Goal: Task Accomplishment & Management: Use online tool/utility

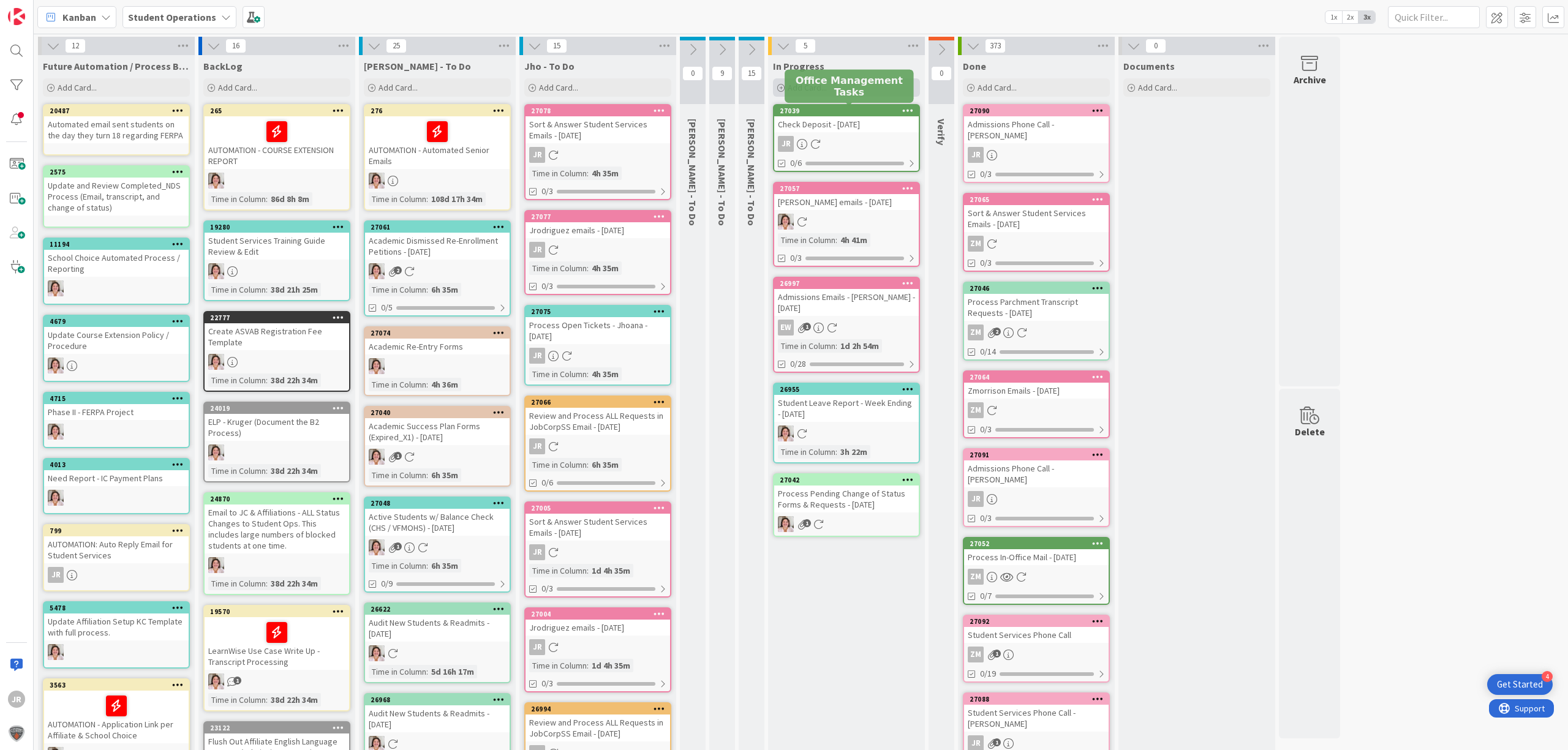
click at [831, 88] on h5 "Office Management Tasks" at bounding box center [849, 86] width 119 height 23
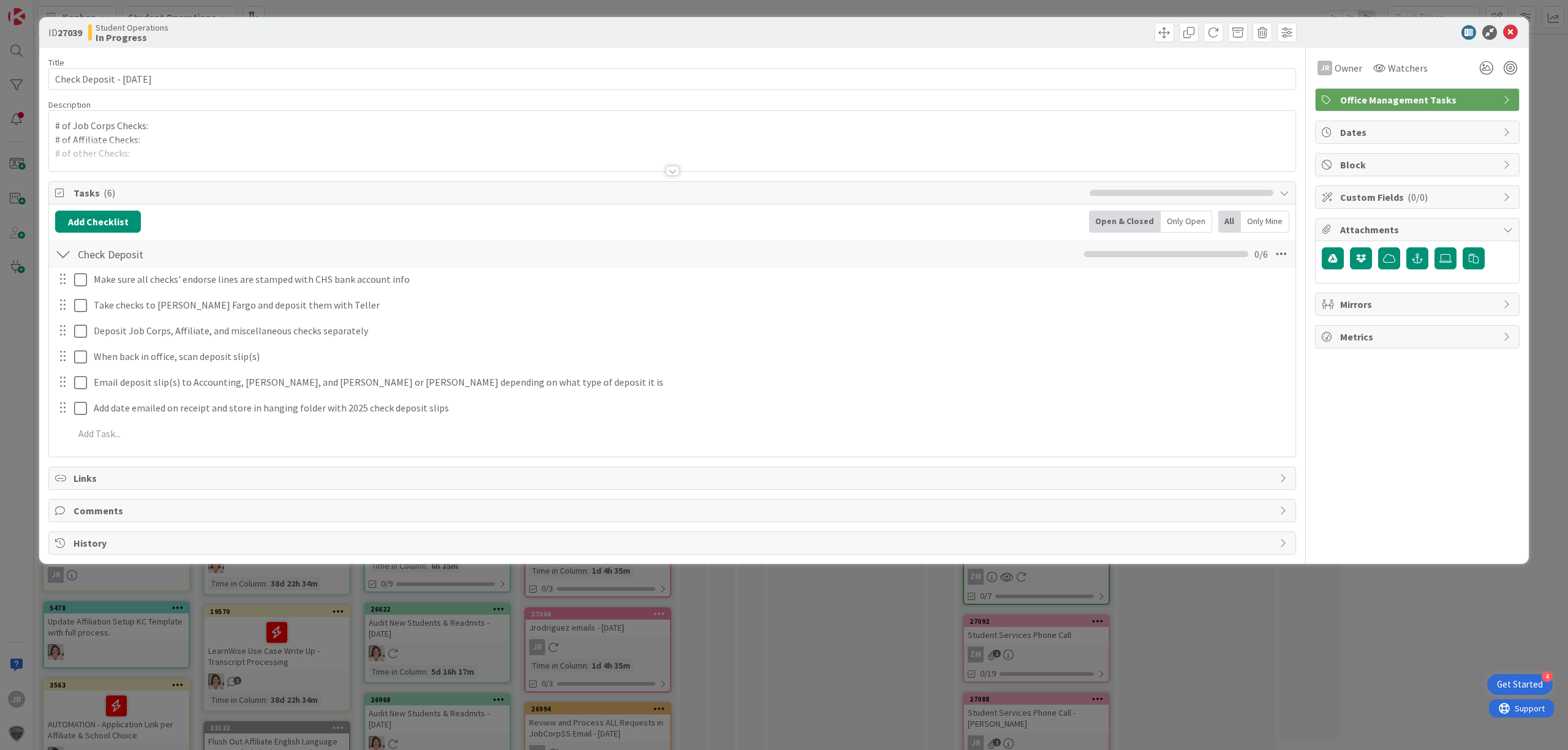
click at [845, 9] on div "ID 27039 Student Operations In Progress Title 26 / 128 Check Deposit - [DATE] D…" at bounding box center [784, 375] width 1568 height 750
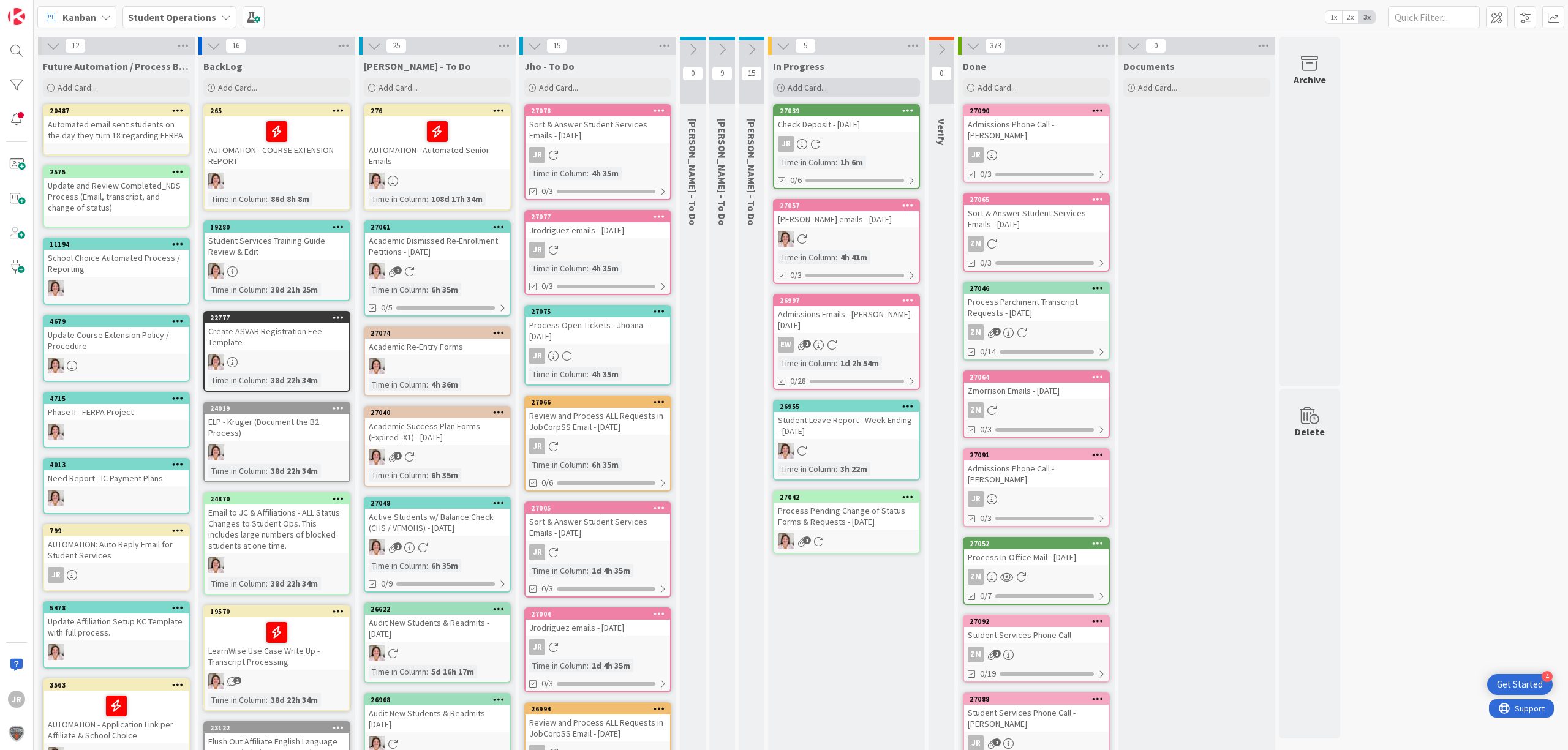
click at [846, 94] on div "Add Card..." at bounding box center [846, 87] width 147 height 18
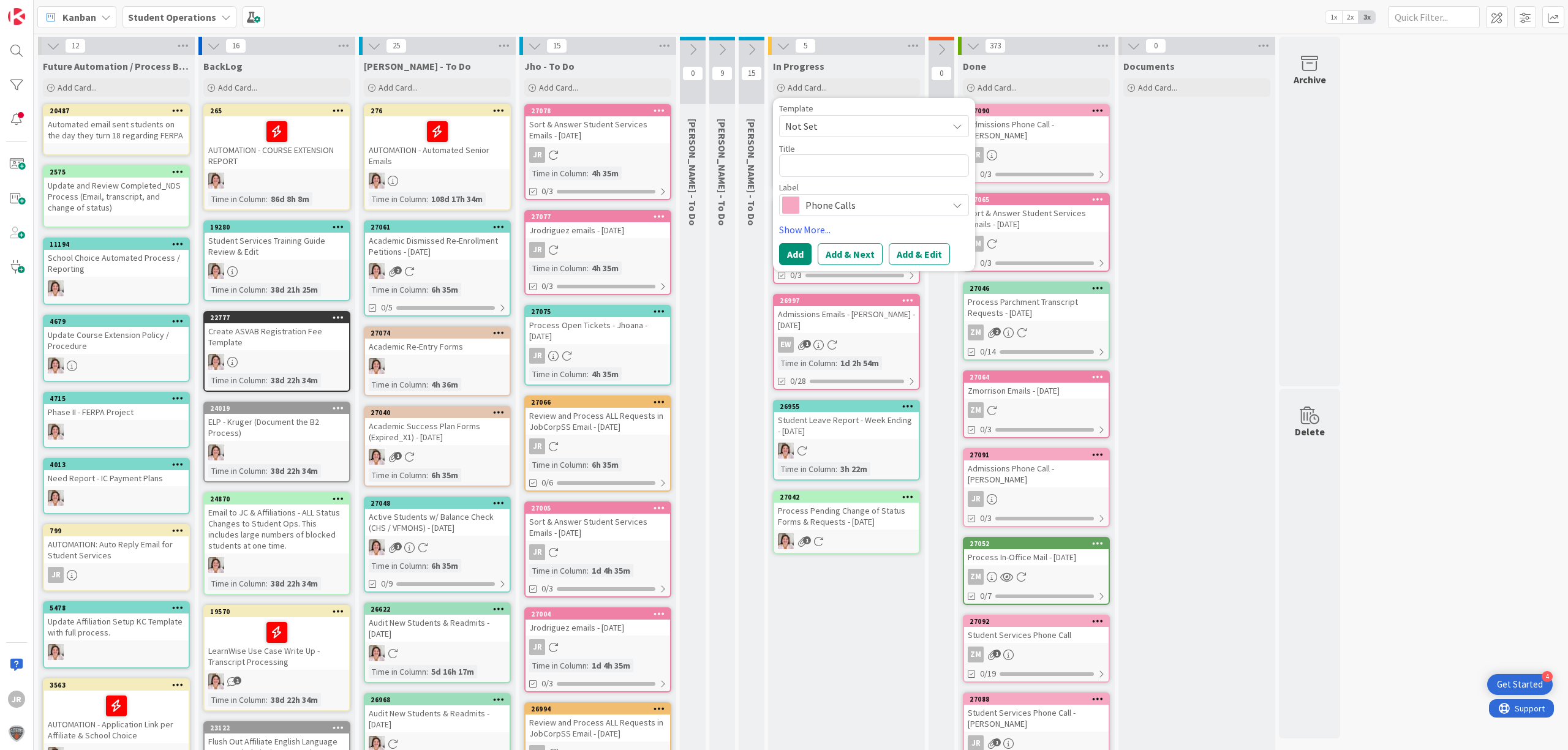
click at [846, 121] on span "Not Set" at bounding box center [862, 126] width 153 height 16
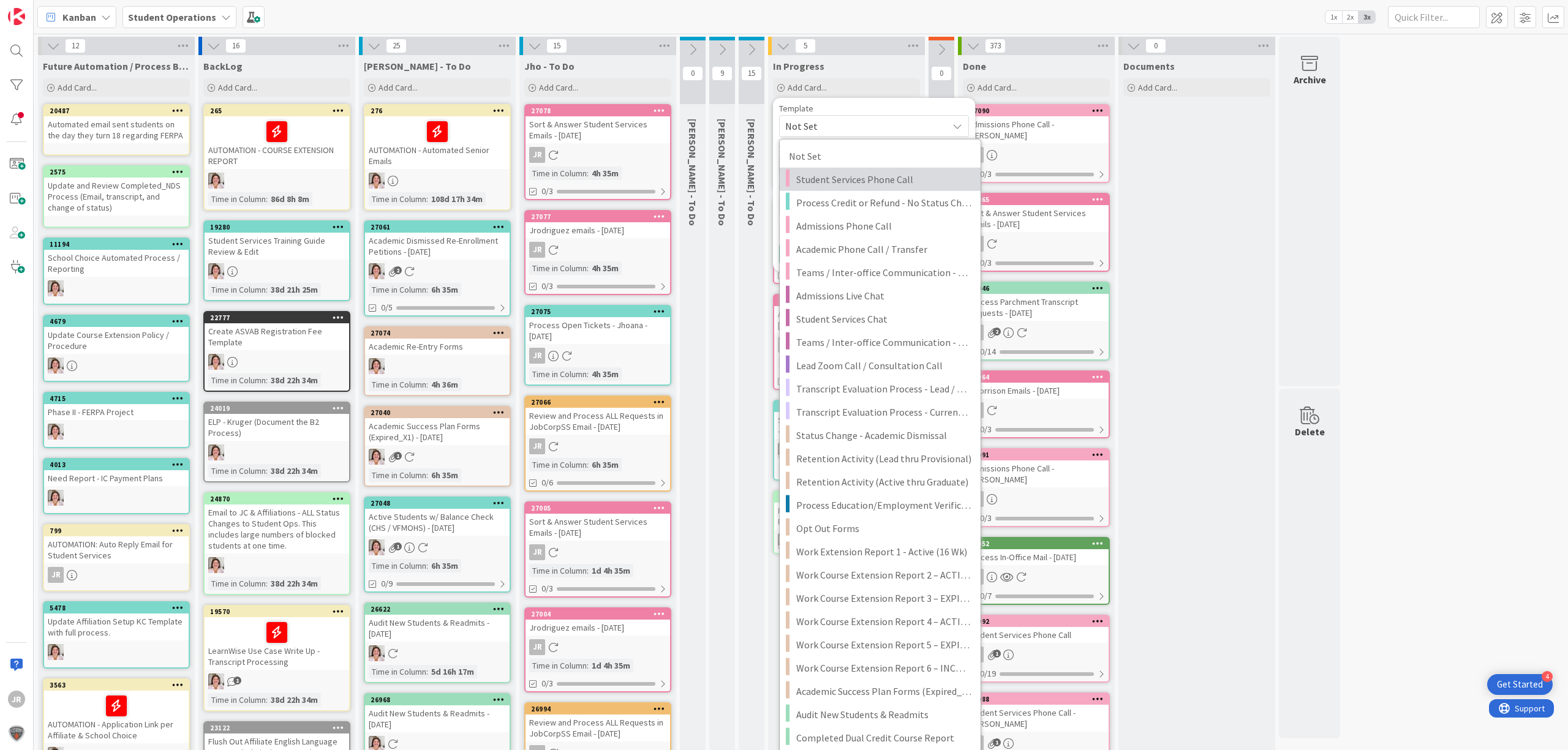
click at [852, 172] on span "Student Services Phone Call" at bounding box center [884, 180] width 175 height 16
type textarea "x"
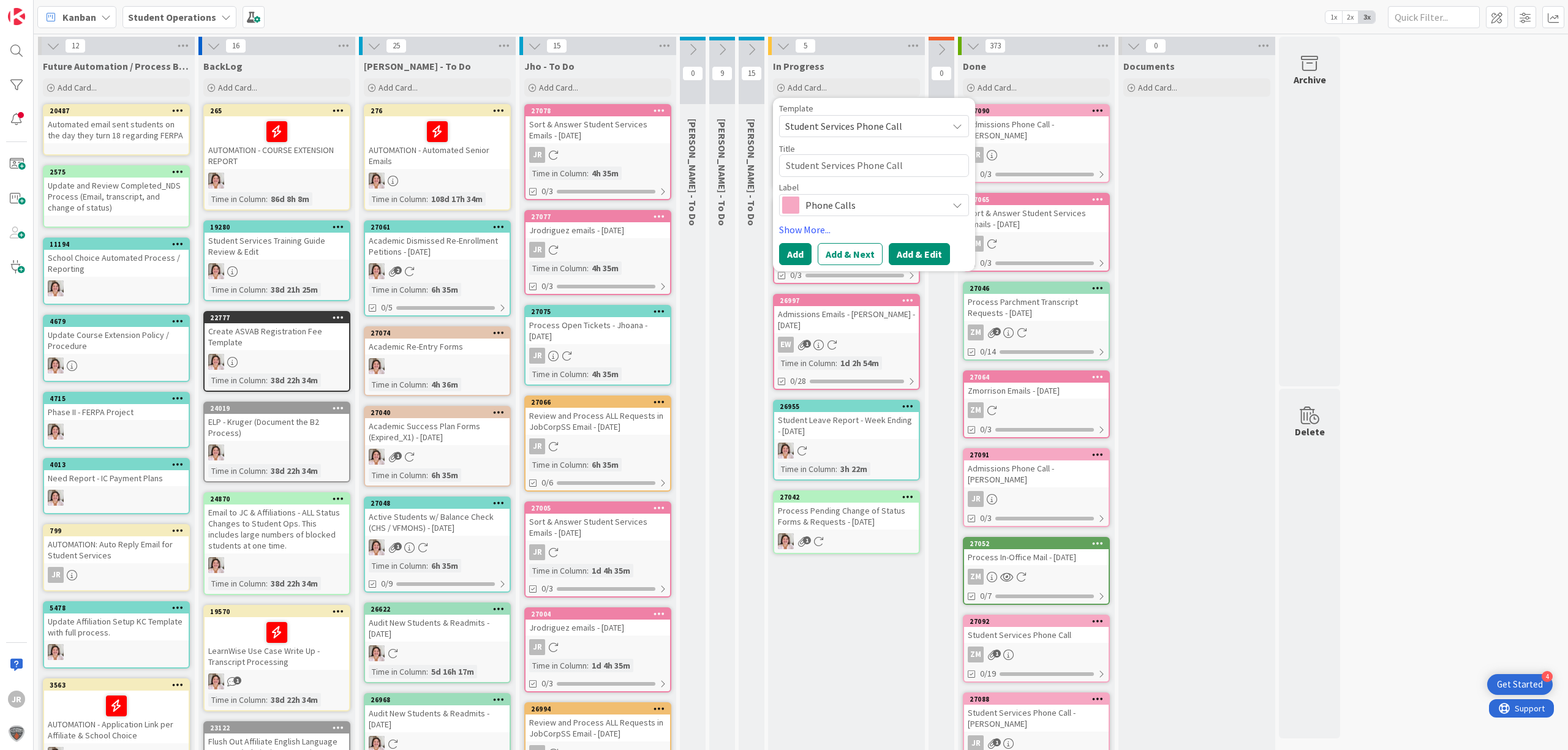
click at [916, 249] on button "Add & Edit" at bounding box center [919, 254] width 62 height 22
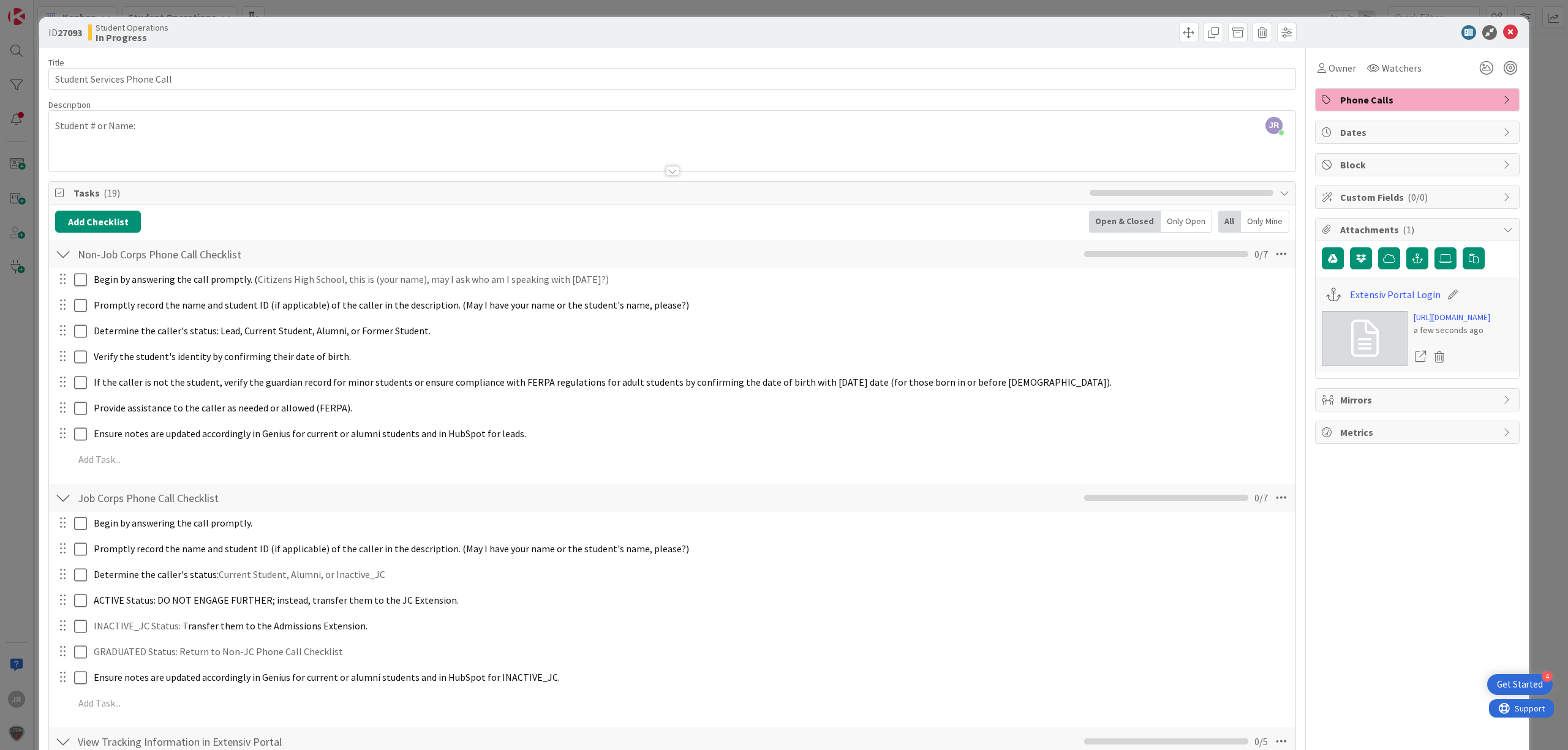
drag, startPoint x: 162, startPoint y: 131, endPoint x: 216, endPoint y: 160, distance: 61.3
click at [162, 131] on div "JR [PERSON_NAME] joined 11 m ago Student # or Name:" at bounding box center [672, 141] width 1246 height 61
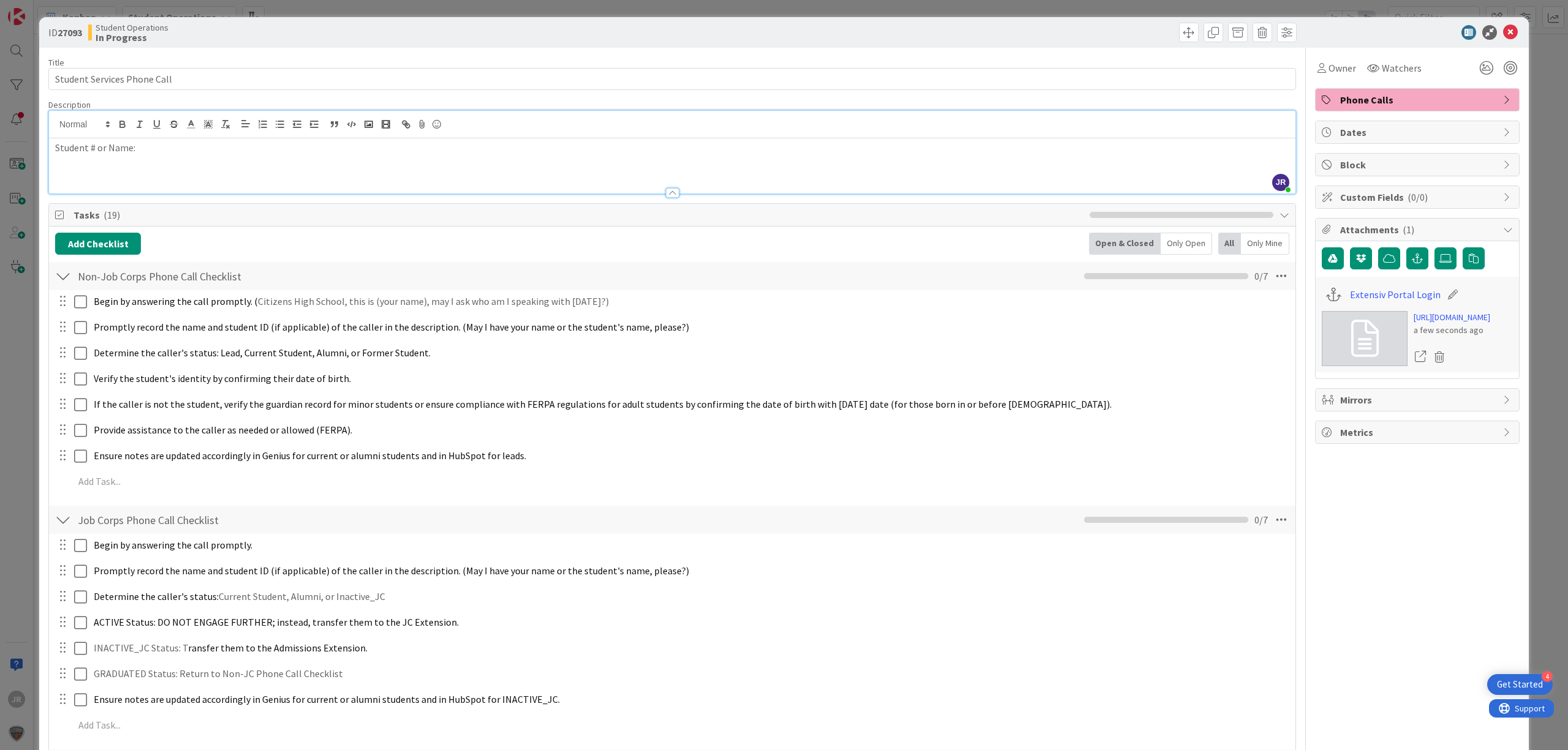
click at [214, 168] on div "Student # or Name:" at bounding box center [672, 166] width 1246 height 55
click at [235, 72] on input "Student Services Phone Call" at bounding box center [672, 79] width 1247 height 22
type input "Student Services Phone Call - [PERSON_NAME]"
click at [1318, 66] on icon at bounding box center [1322, 68] width 9 height 10
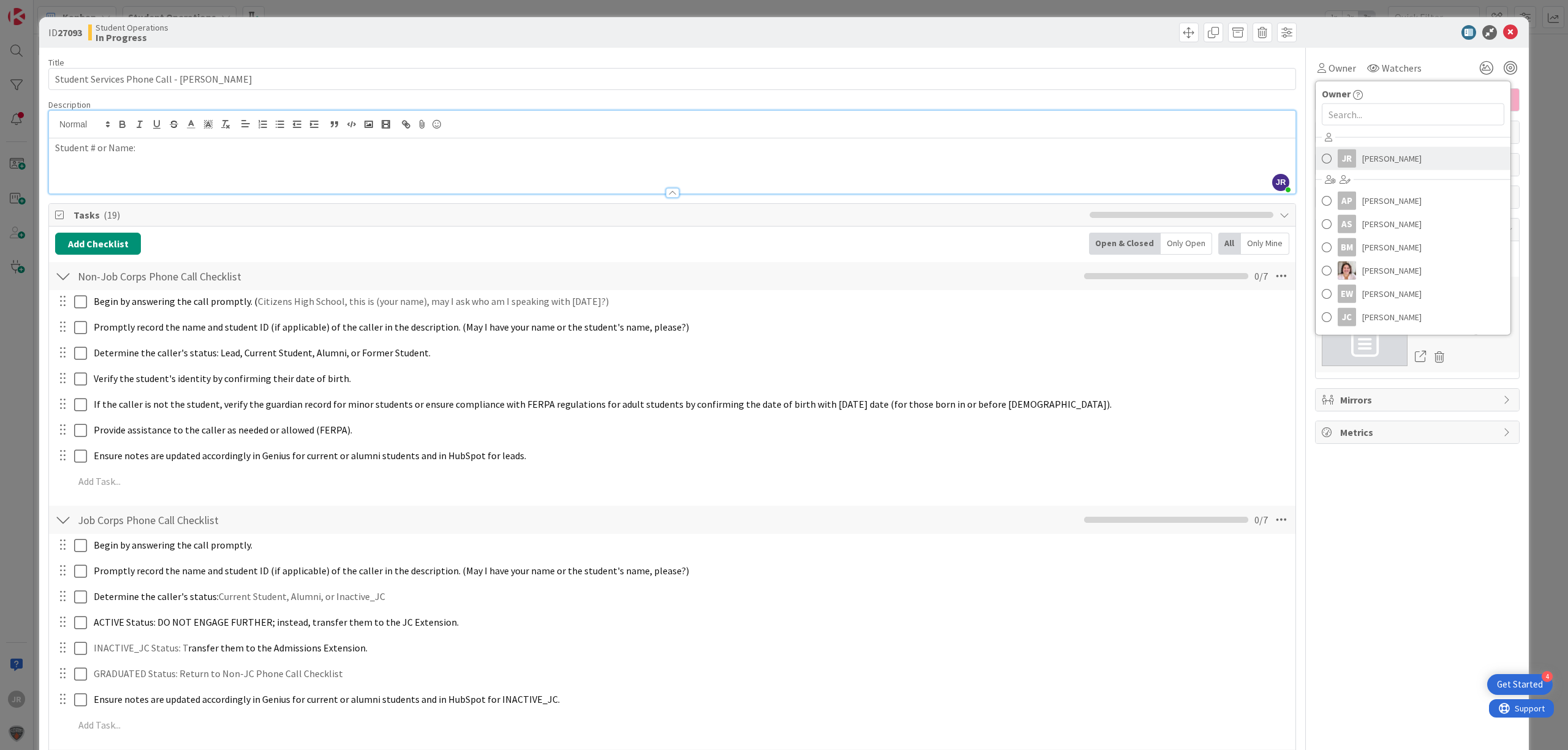
click at [1362, 154] on span "[PERSON_NAME]" at bounding box center [1391, 159] width 60 height 18
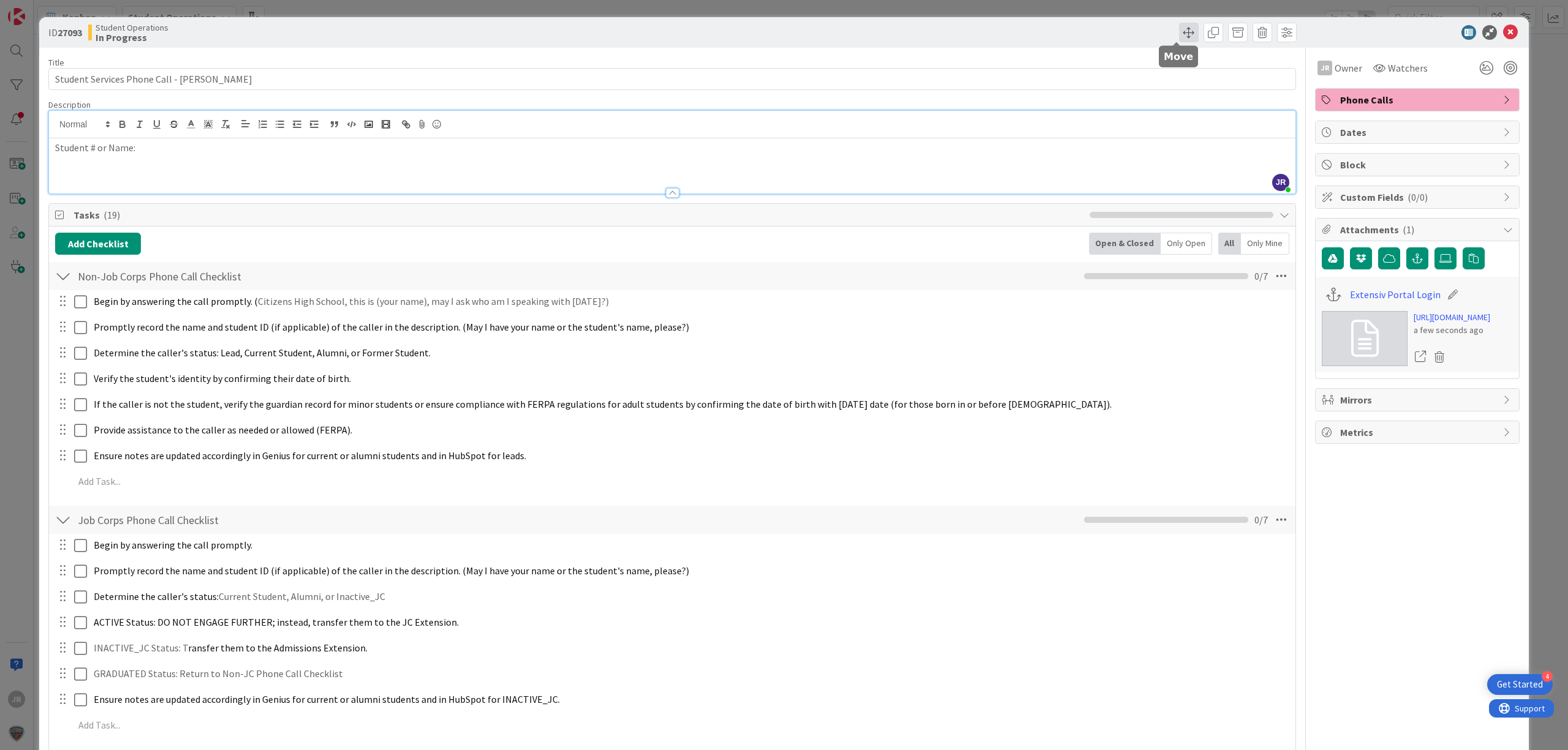
click at [1179, 34] on span at bounding box center [1189, 33] width 20 height 20
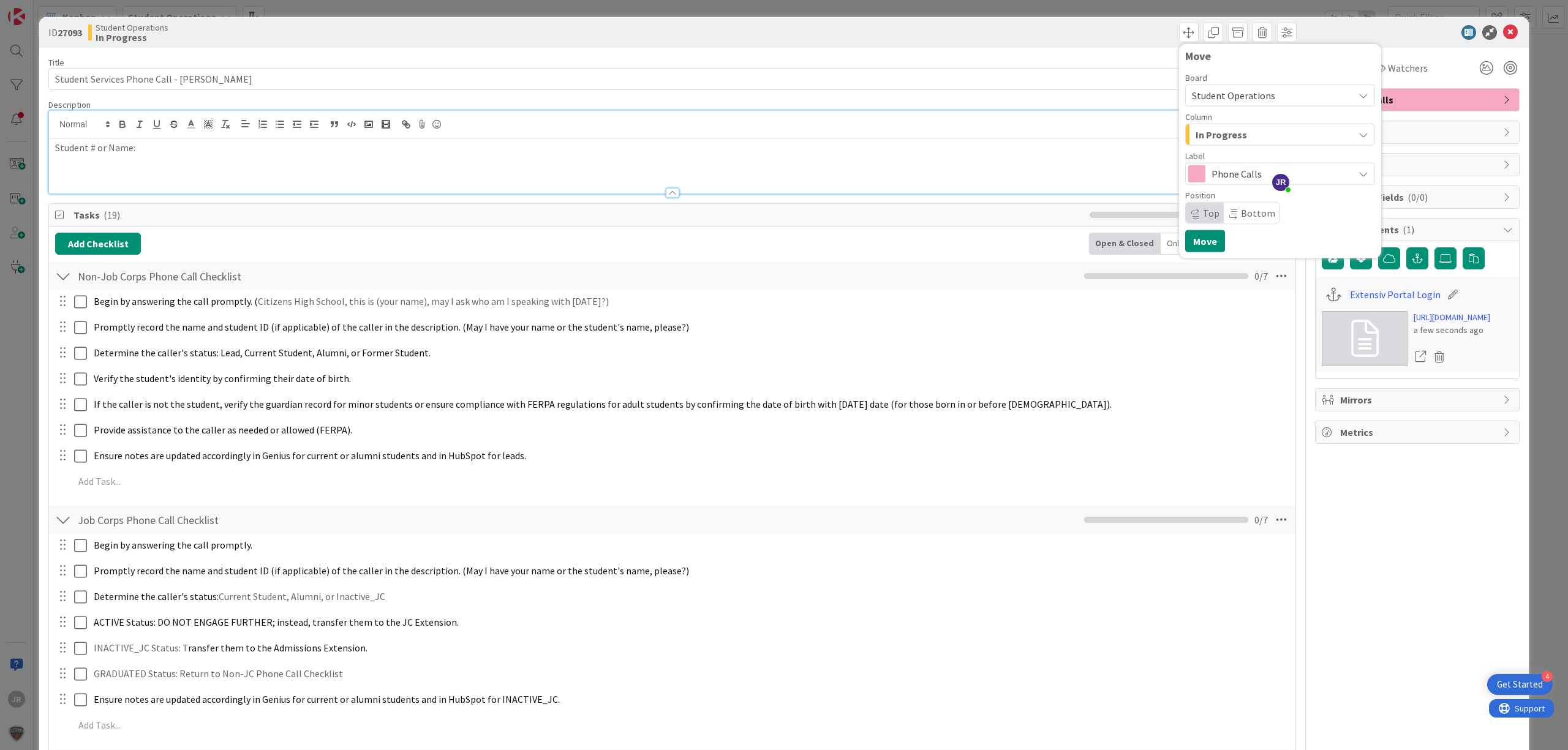
click at [1196, 138] on span "In Progress" at bounding box center [1222, 135] width 52 height 16
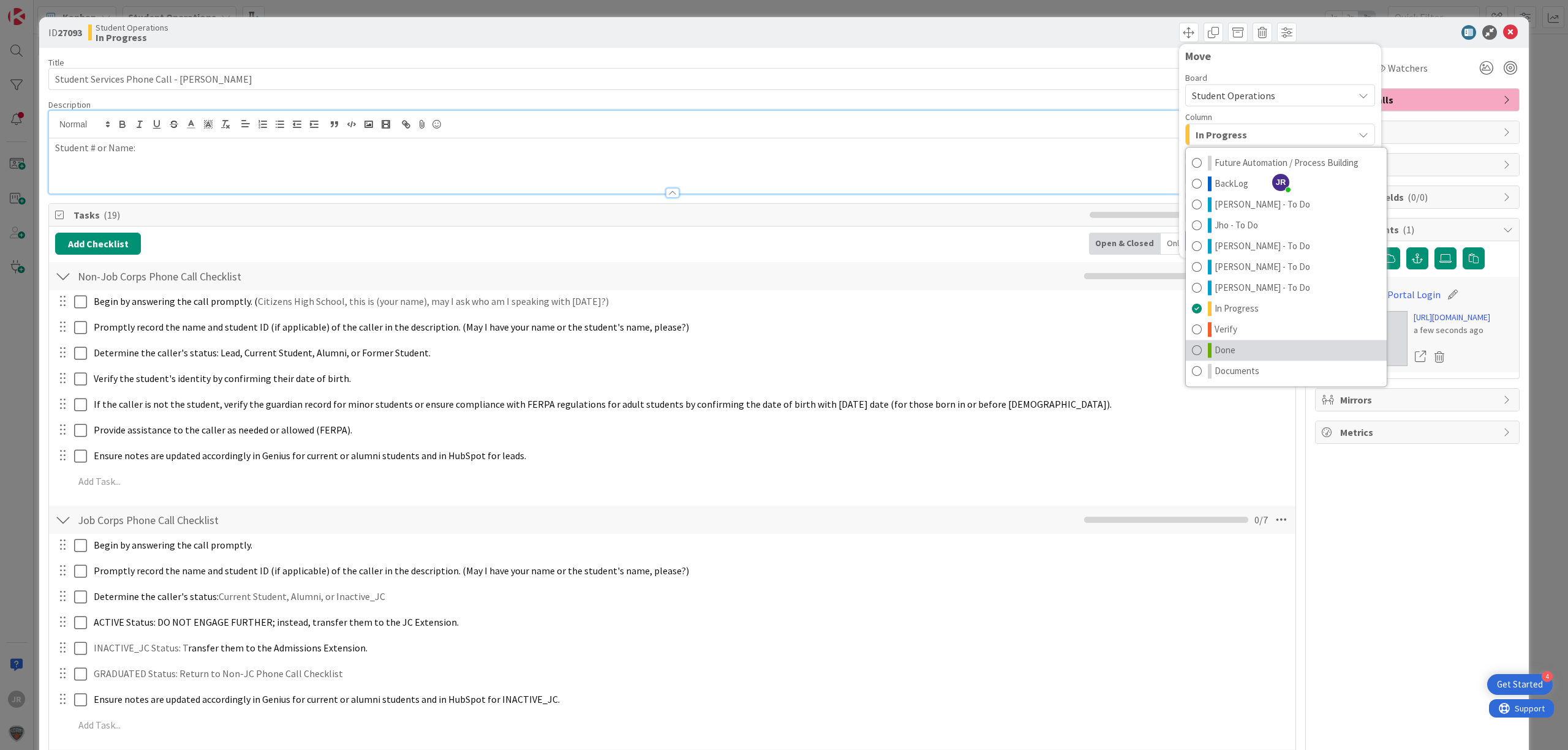
click at [1194, 348] on link "Done" at bounding box center [1286, 350] width 201 height 21
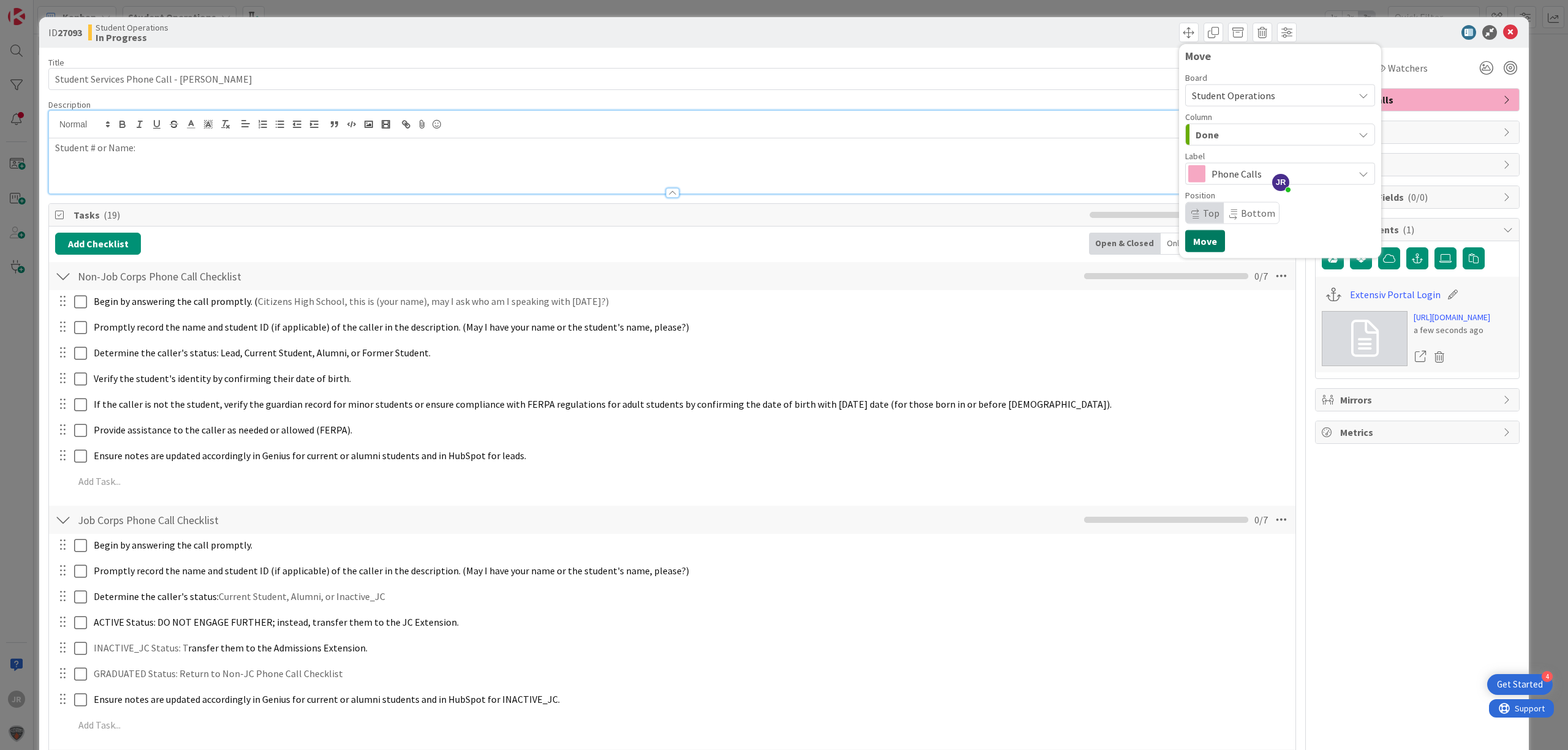
click at [1185, 246] on button "Move" at bounding box center [1205, 241] width 40 height 22
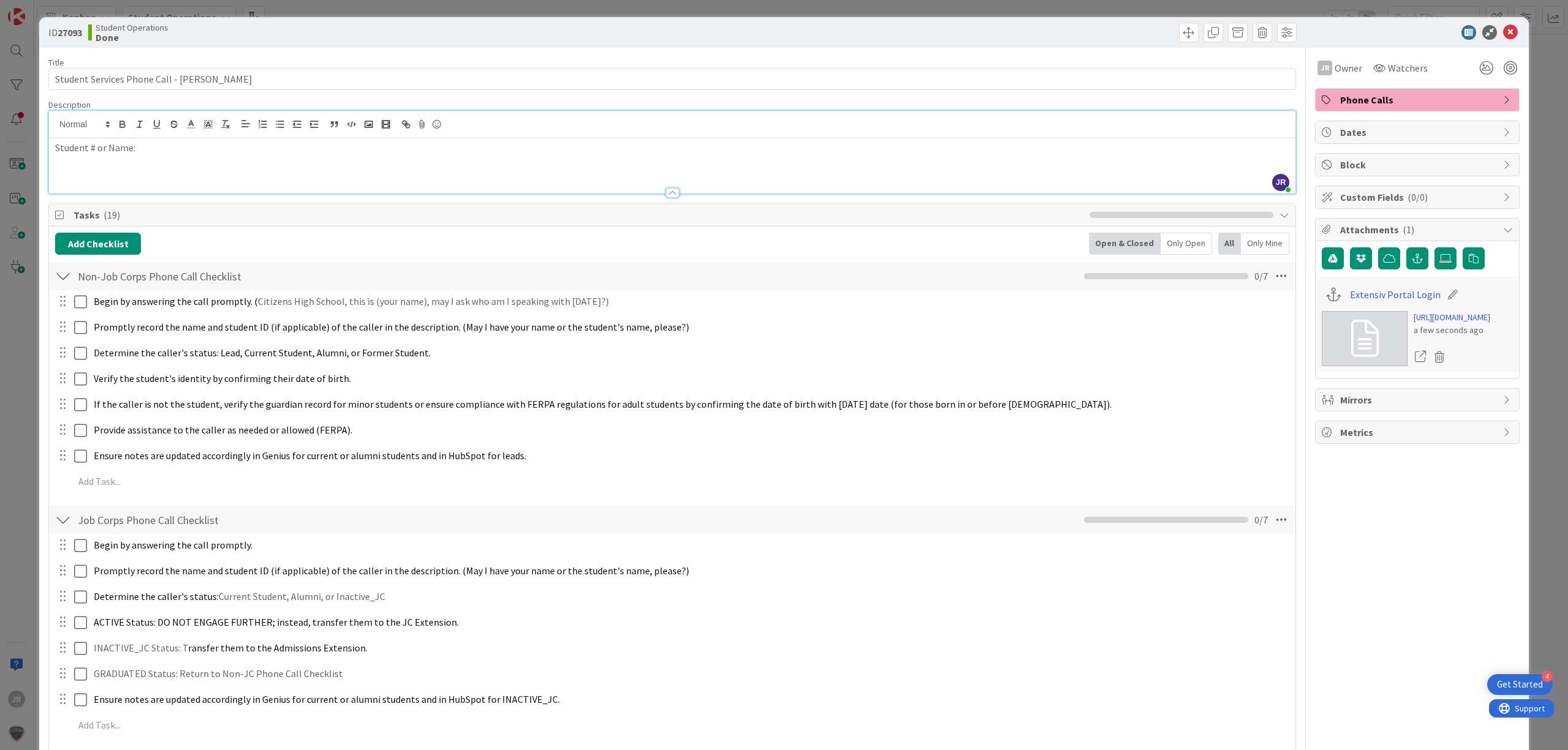
click at [285, 166] on div "Student # or Name:" at bounding box center [672, 166] width 1246 height 55
click at [618, 7] on div "ID 27093 Student Operations Done Move Move Title 44 / 128 Student Services Phon…" at bounding box center [784, 375] width 1568 height 750
